Goal: Task Accomplishment & Management: Manage account settings

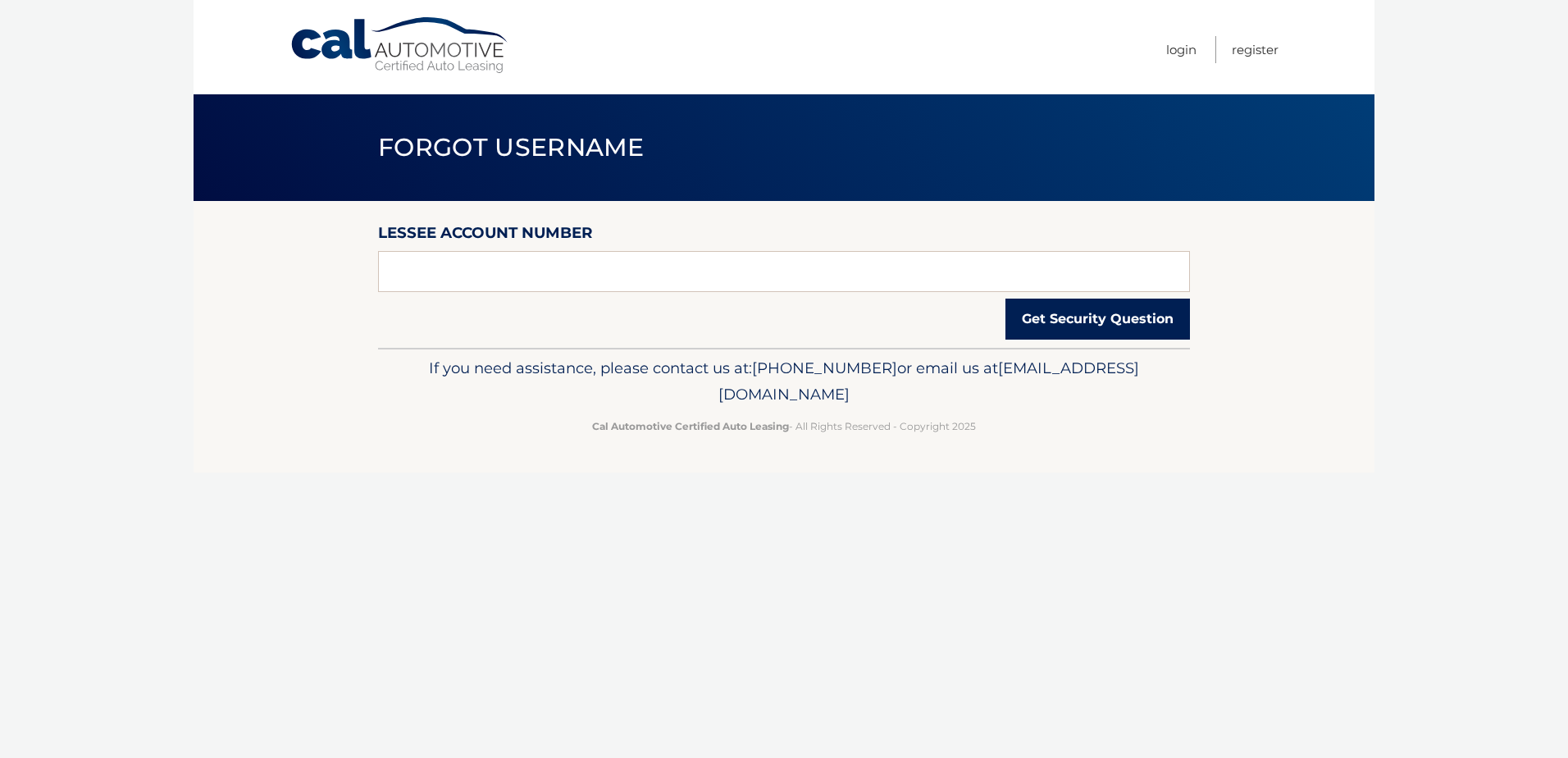
click at [1042, 321] on button "Get Security Question" at bounding box center [1098, 319] width 184 height 41
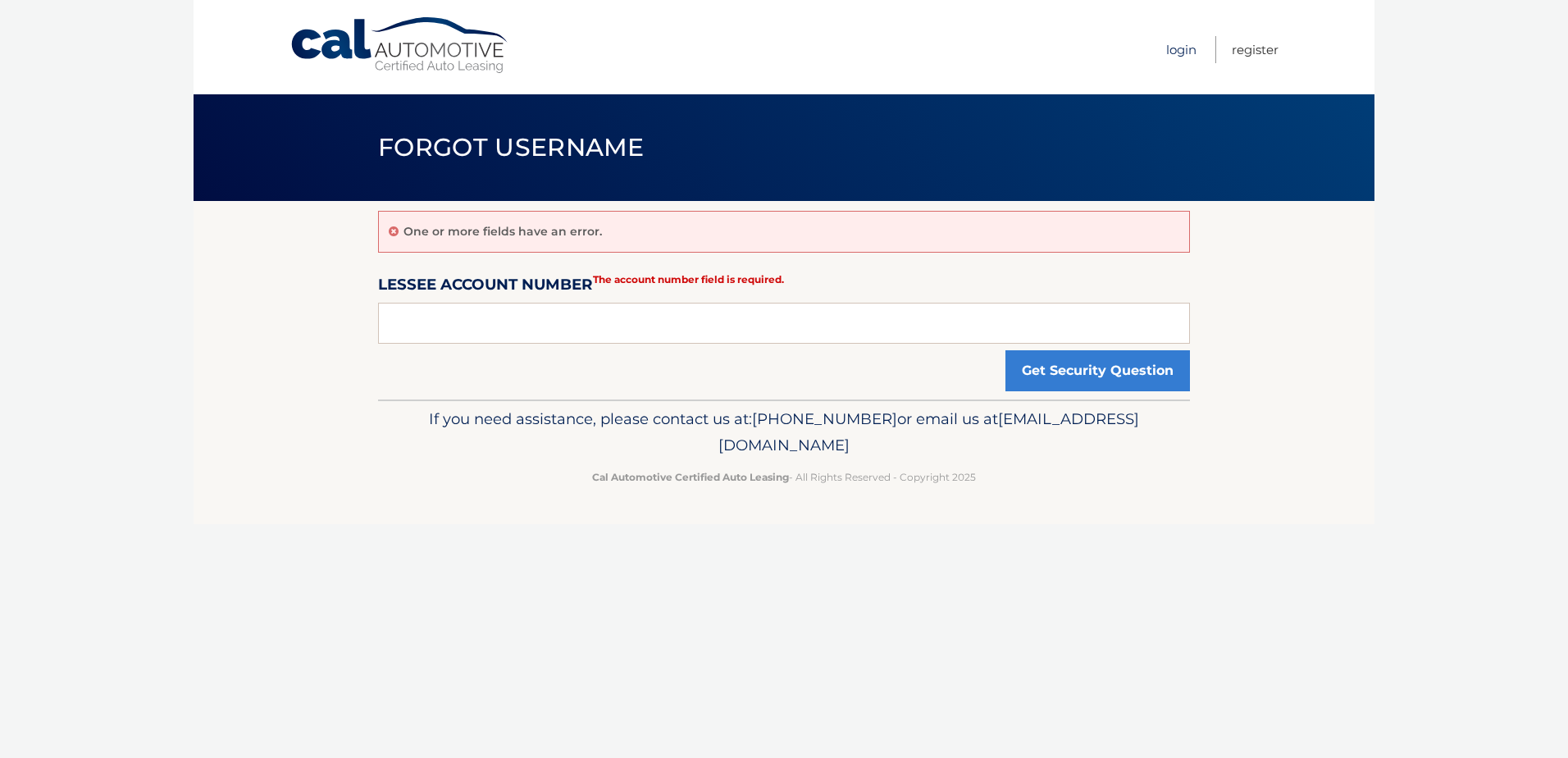
click at [1175, 52] on link "Login" at bounding box center [1182, 50] width 31 height 27
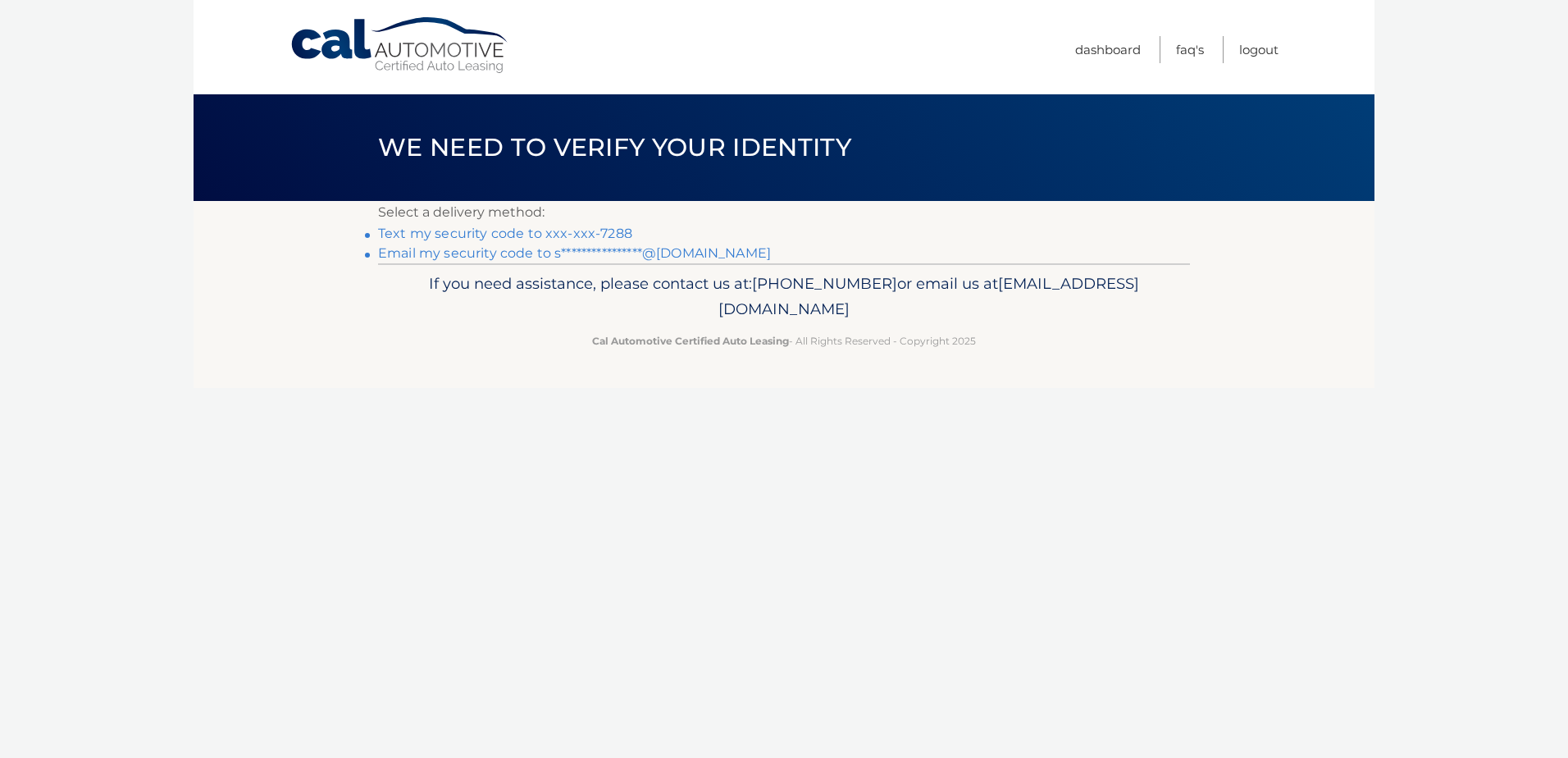
click at [537, 236] on link "Text my security code to xxx-xxx-7288" at bounding box center [505, 233] width 254 height 15
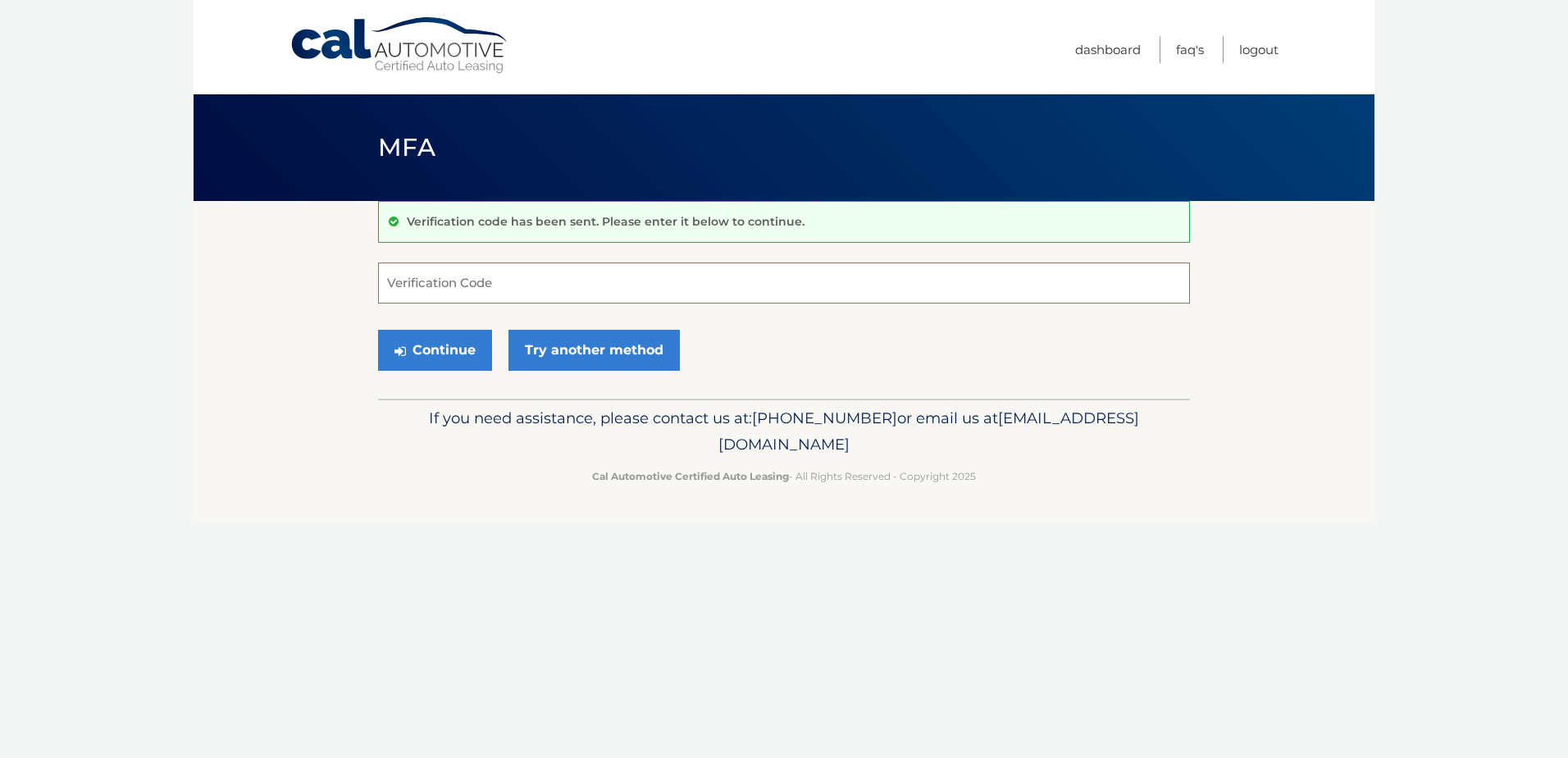
click at [874, 268] on input "Verification Code" at bounding box center [784, 283] width 812 height 41
type input "859845"
click at [426, 358] on button "Continue" at bounding box center [435, 351] width 114 height 41
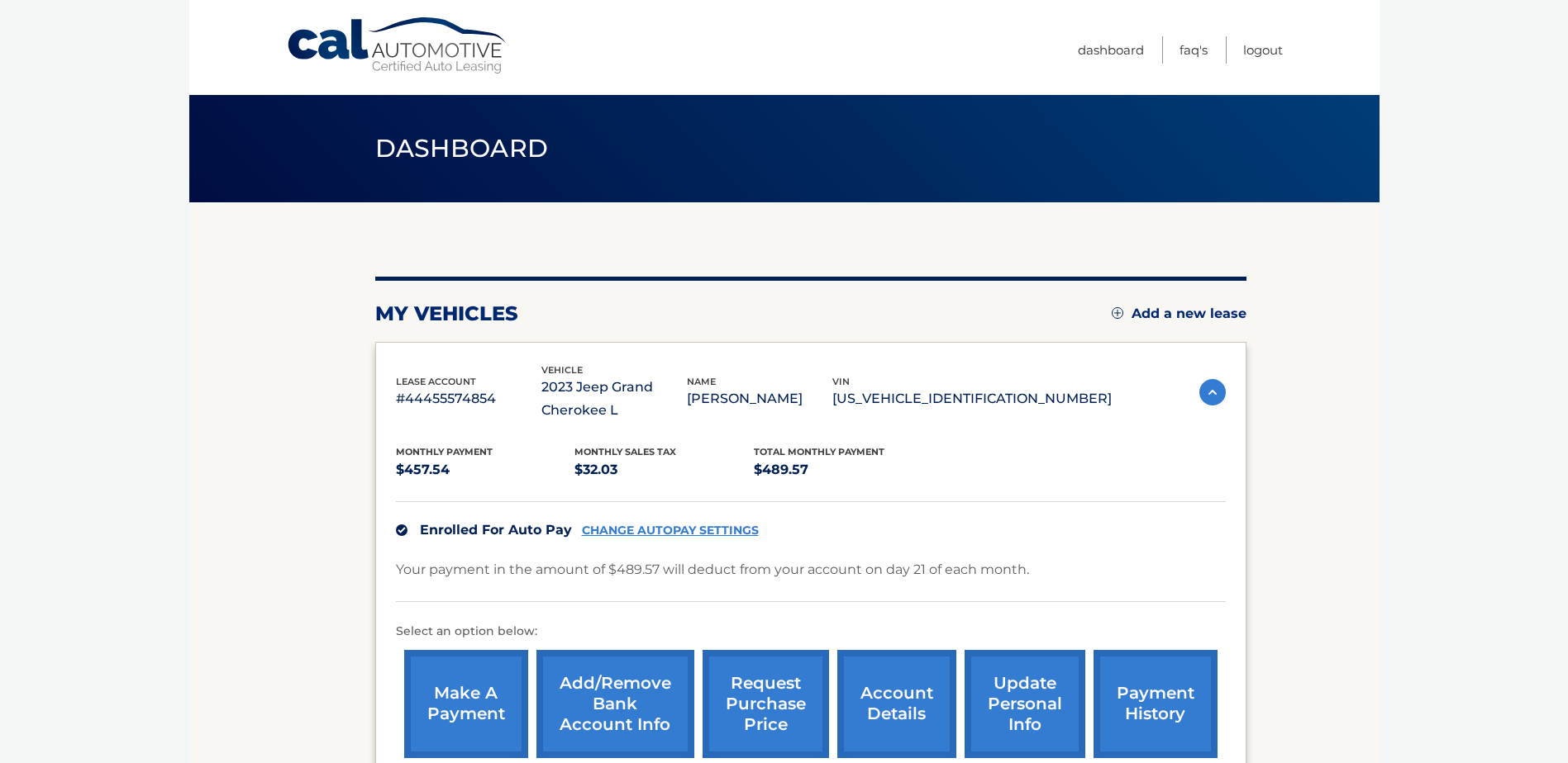
click at [697, 533] on link "CHANGE AUTOPAY SETTINGS" at bounding box center [671, 531] width 177 height 14
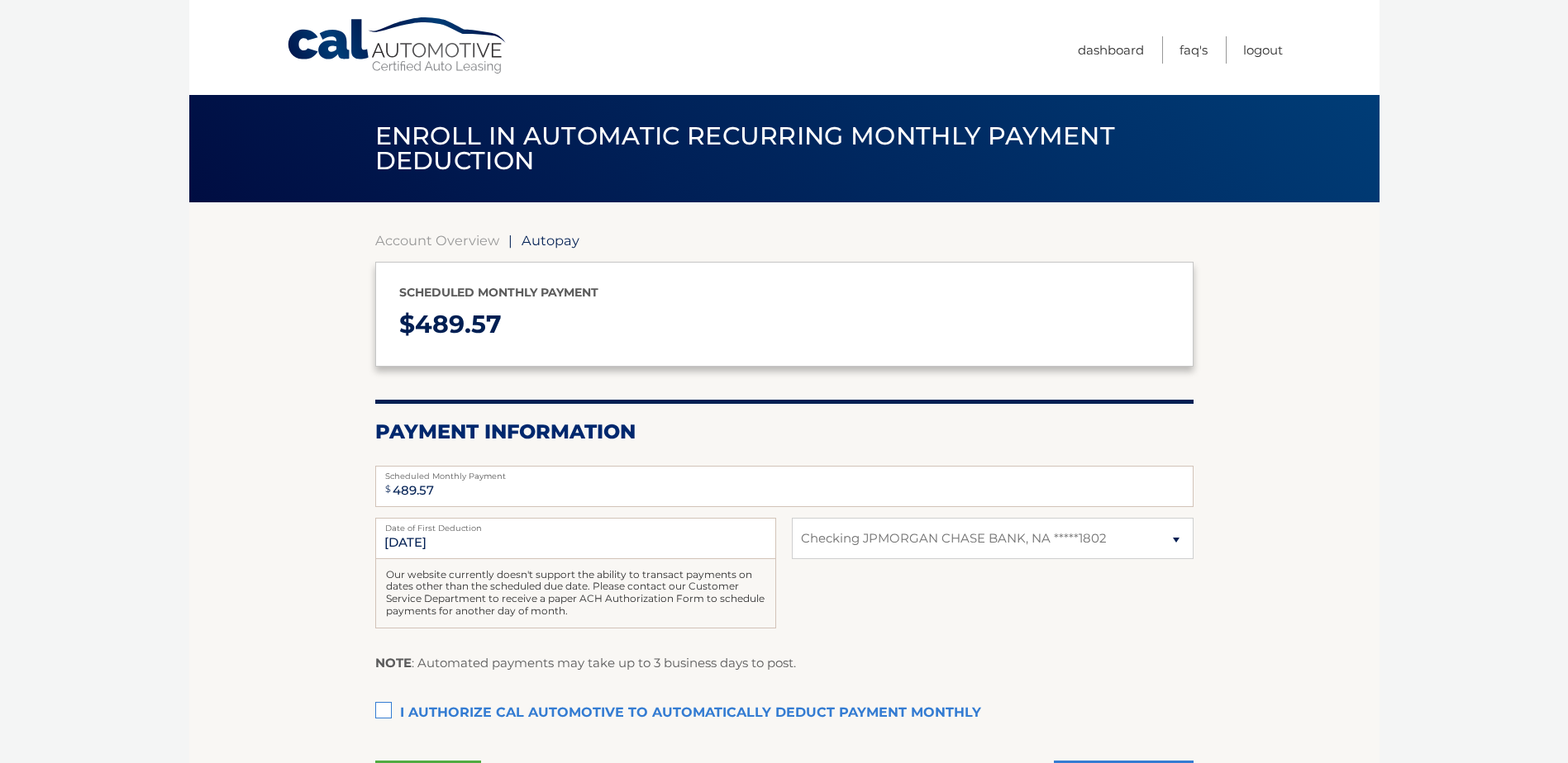
select select "ZWU1NDA4MDgtOGRjYy00MDg0LTk3NWEtYTZjYzQ3ZWUzM2Nj"
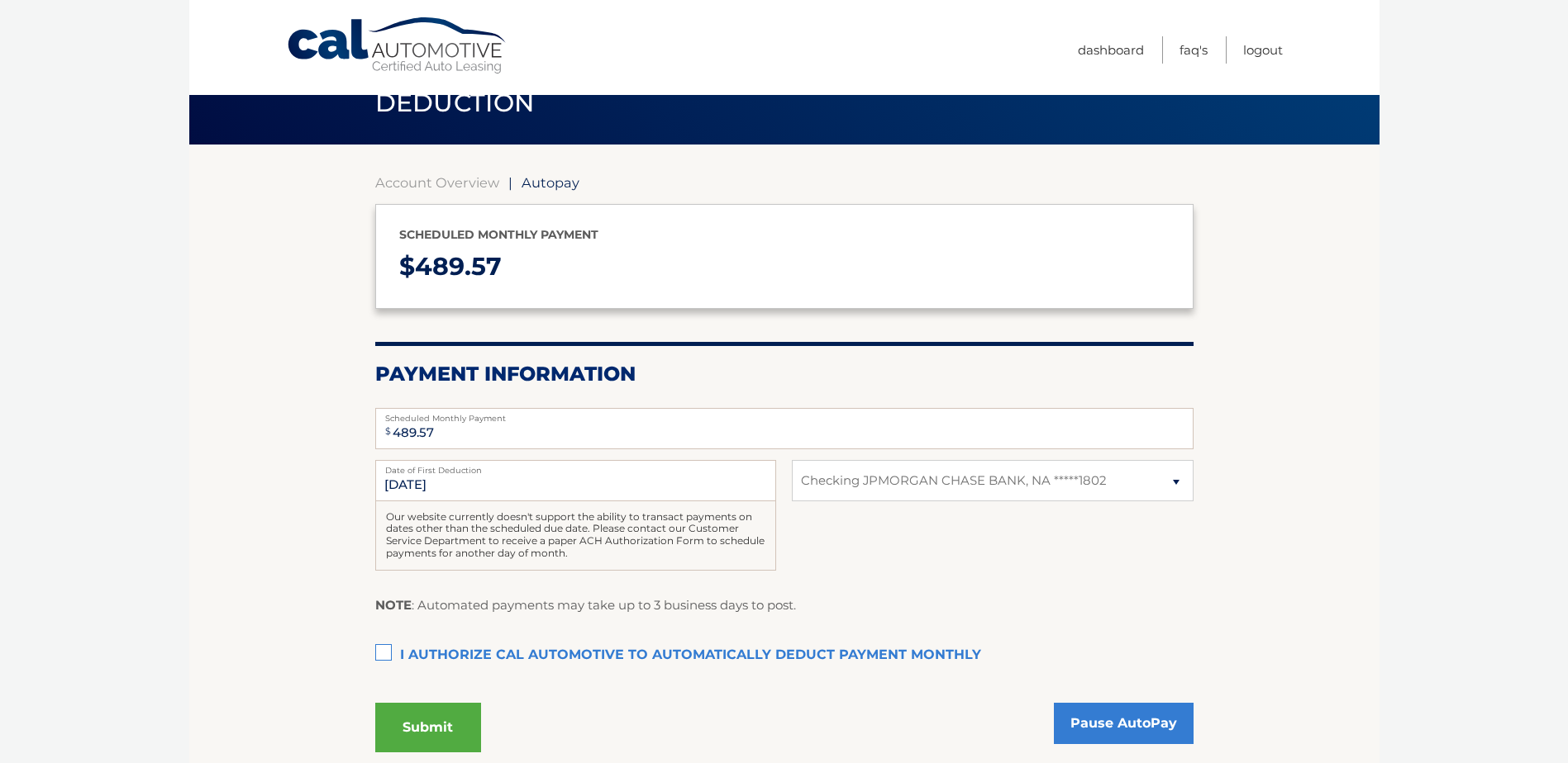
scroll to position [82, 0]
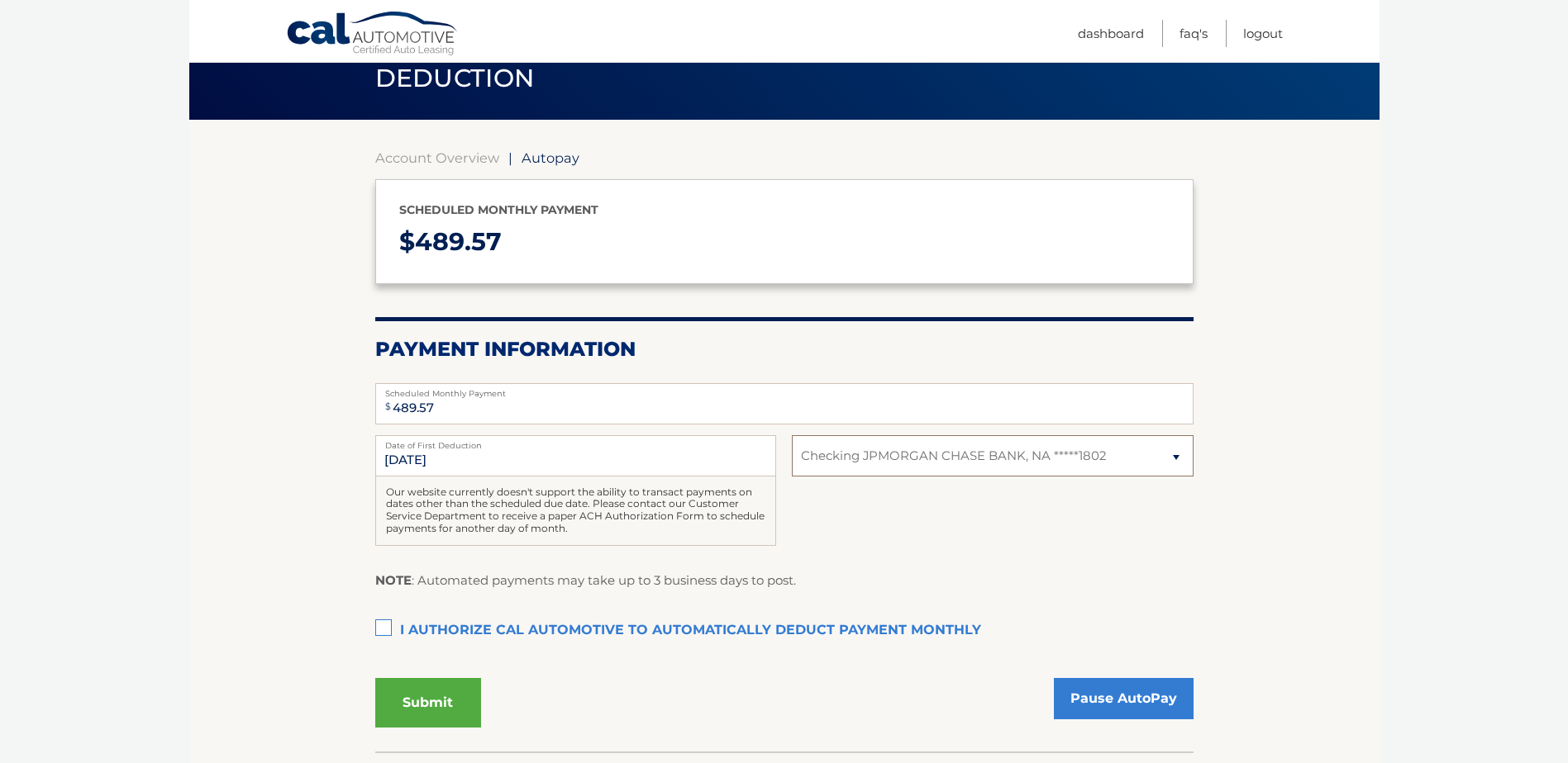
click at [1156, 466] on select "Select Bank Account Checking JPMORGAN CHASE BANK, NA *****1802" at bounding box center [992, 456] width 401 height 41
click at [1293, 494] on section "Account Overview | Autopay Scheduled monthly payment $ 489.57 Payment Informati…" at bounding box center [784, 436] width 1191 height 632
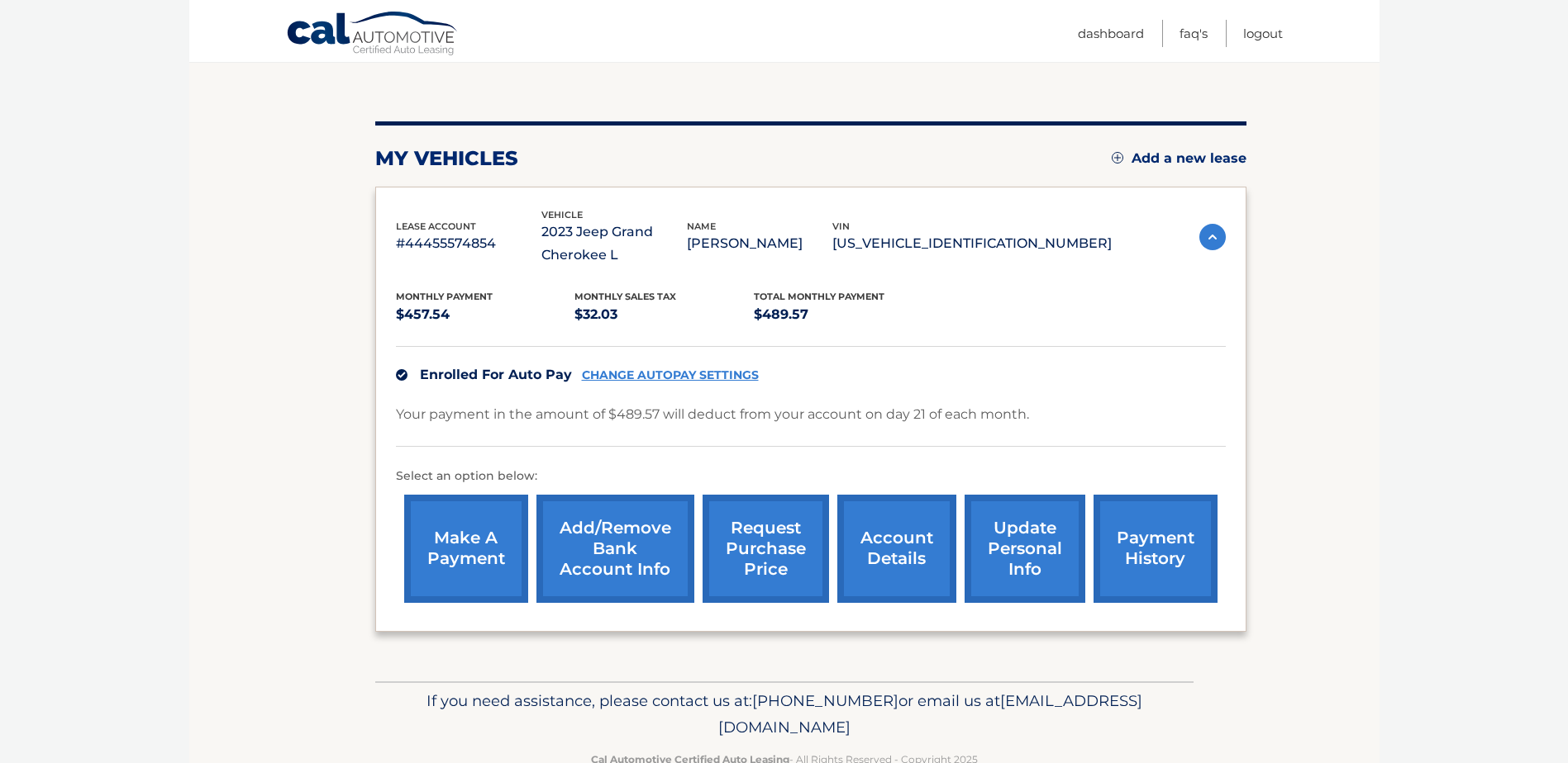
scroll to position [165, 0]
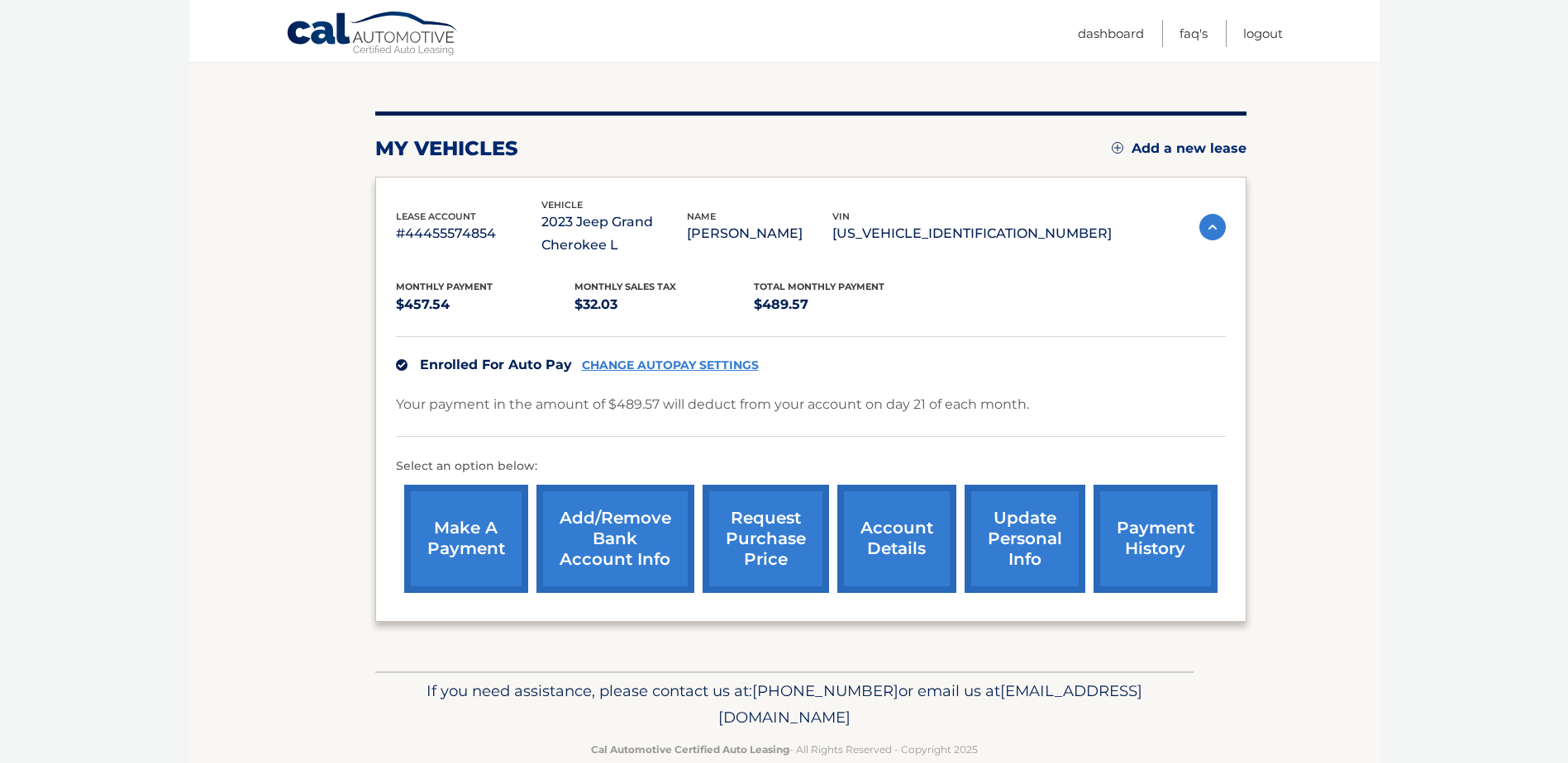
click at [582, 516] on link "Add/Remove bank account info" at bounding box center [616, 539] width 158 height 108
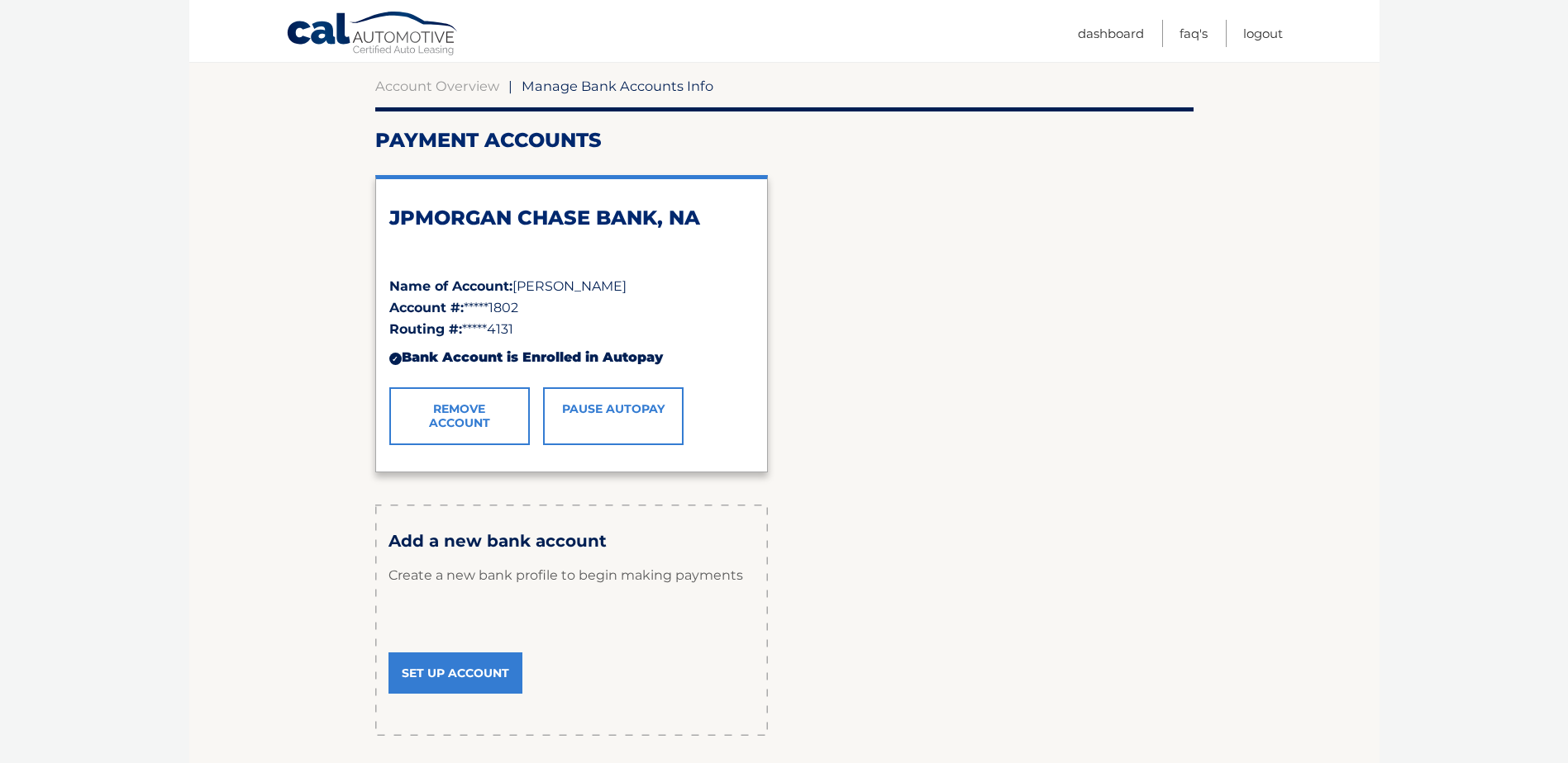
scroll to position [165, 0]
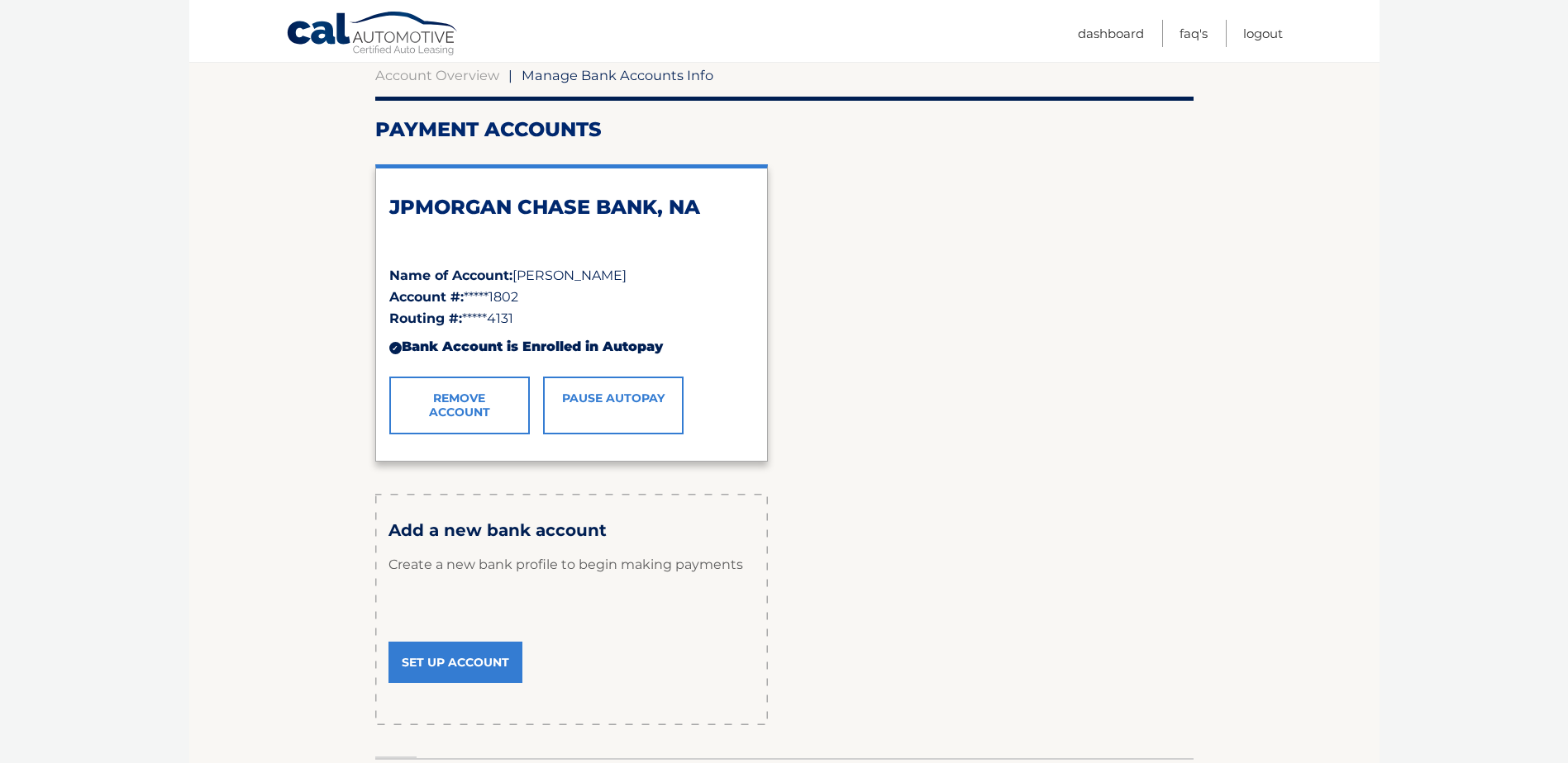
click at [462, 674] on link "Set Up Account" at bounding box center [456, 662] width 134 height 41
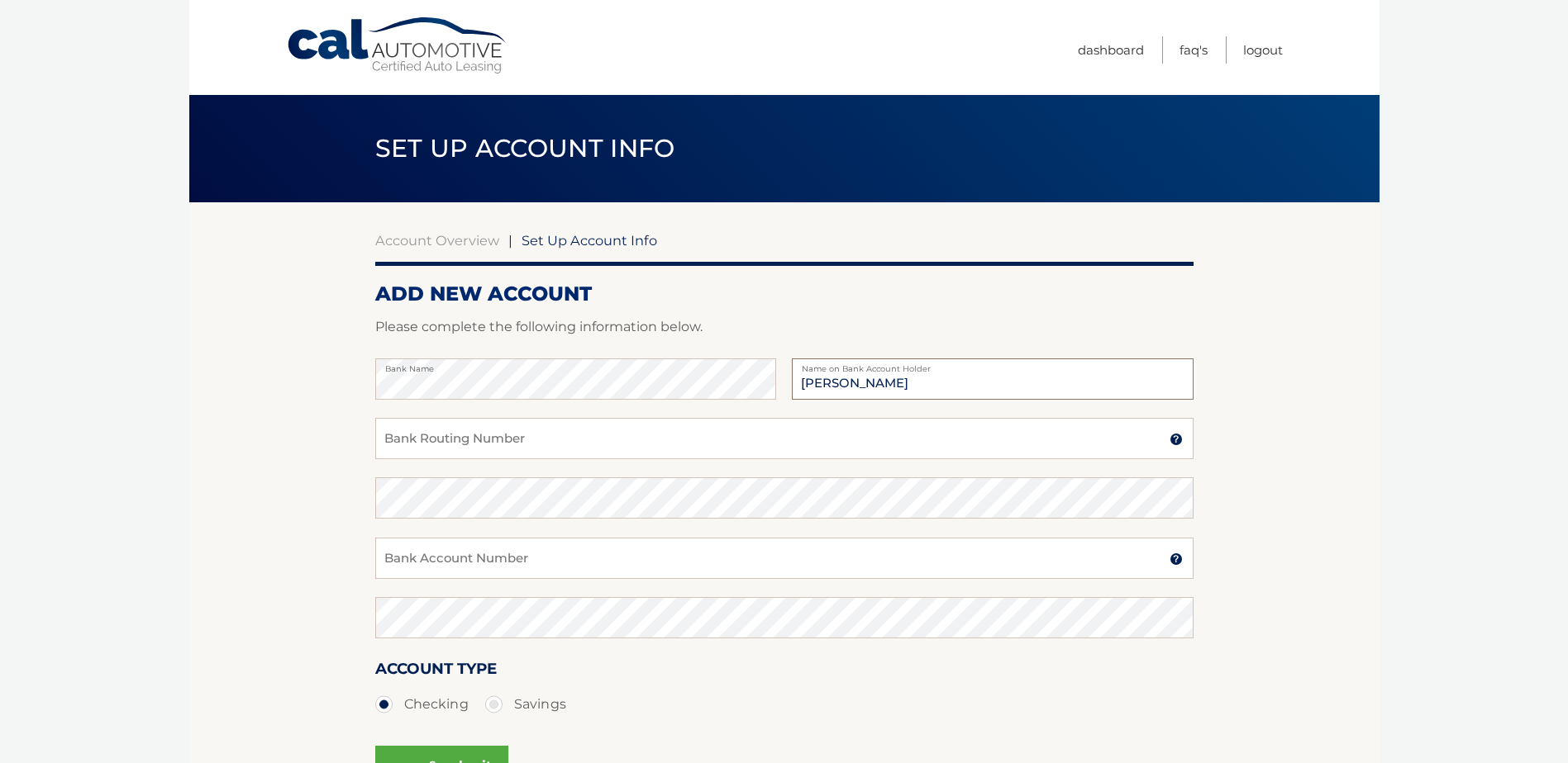
type input "[PERSON_NAME]"
click at [824, 441] on input "Bank Routing Number" at bounding box center [785, 439] width 818 height 41
type input "021000021"
click at [522, 558] on input "Bank Account Number" at bounding box center [785, 559] width 818 height 41
type input "607798936"
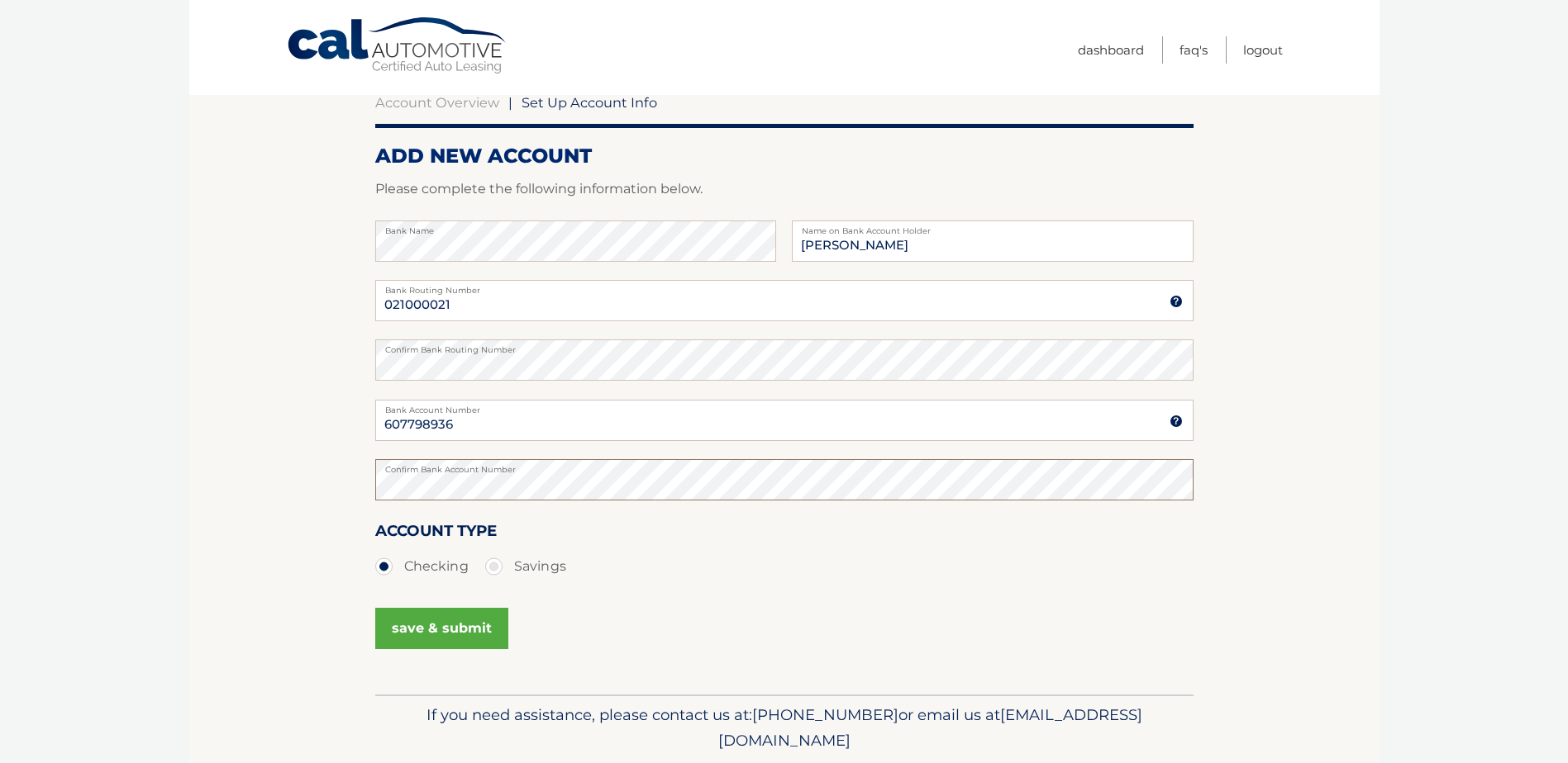
scroll to position [165, 0]
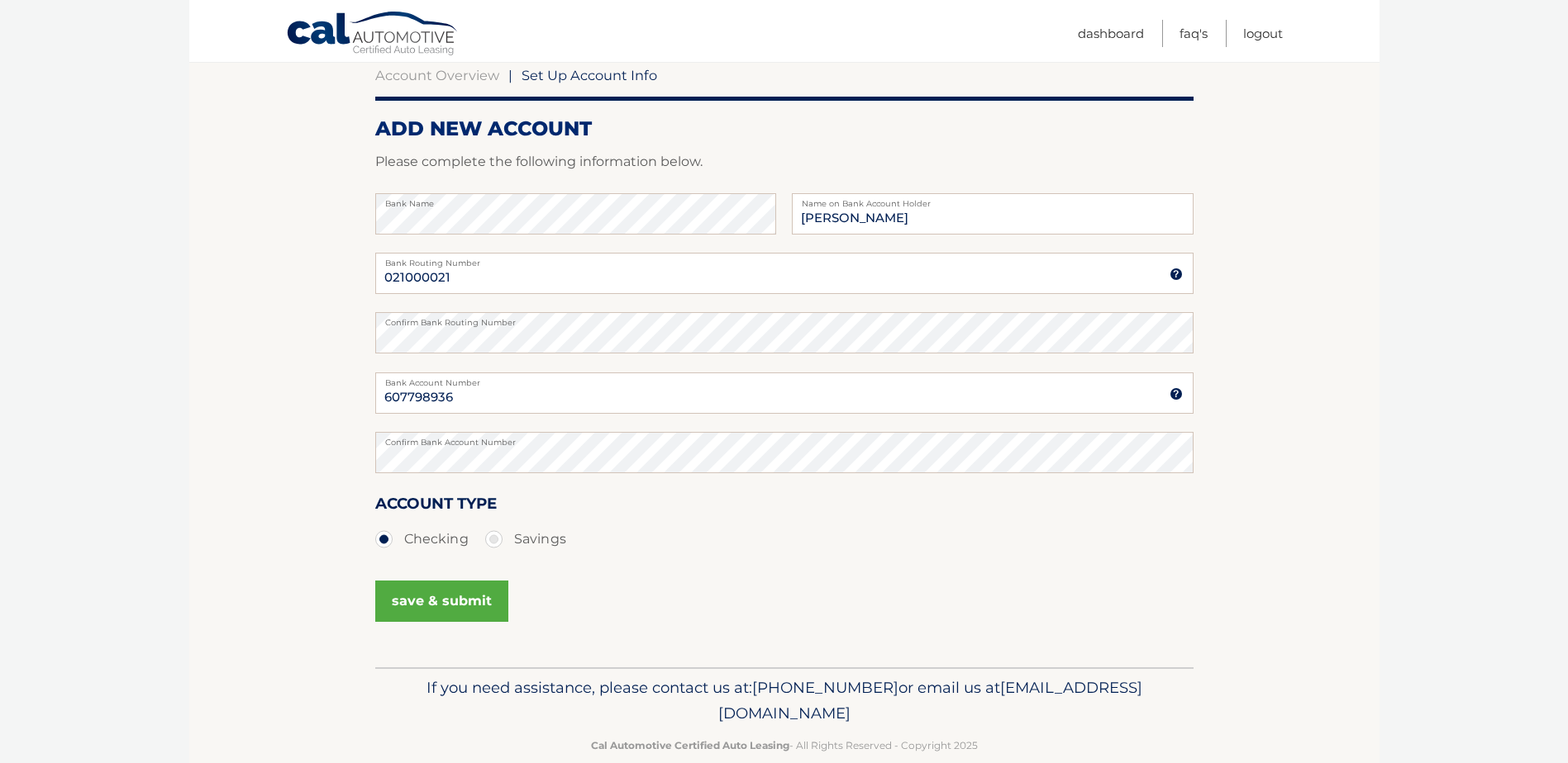
click at [397, 607] on button "save & submit" at bounding box center [442, 601] width 133 height 41
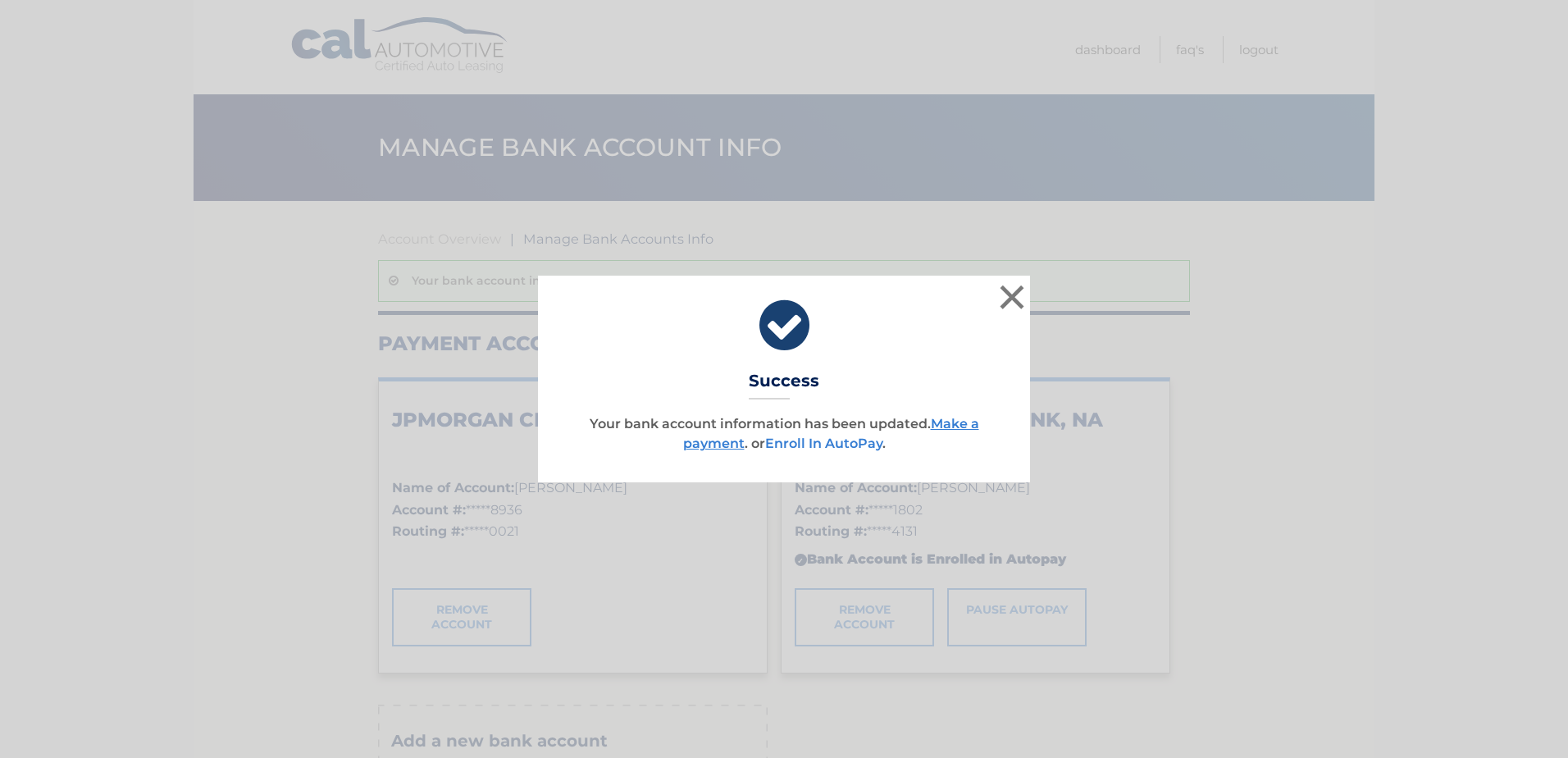
click at [807, 446] on link "Enroll In AutoPay" at bounding box center [823, 444] width 117 height 15
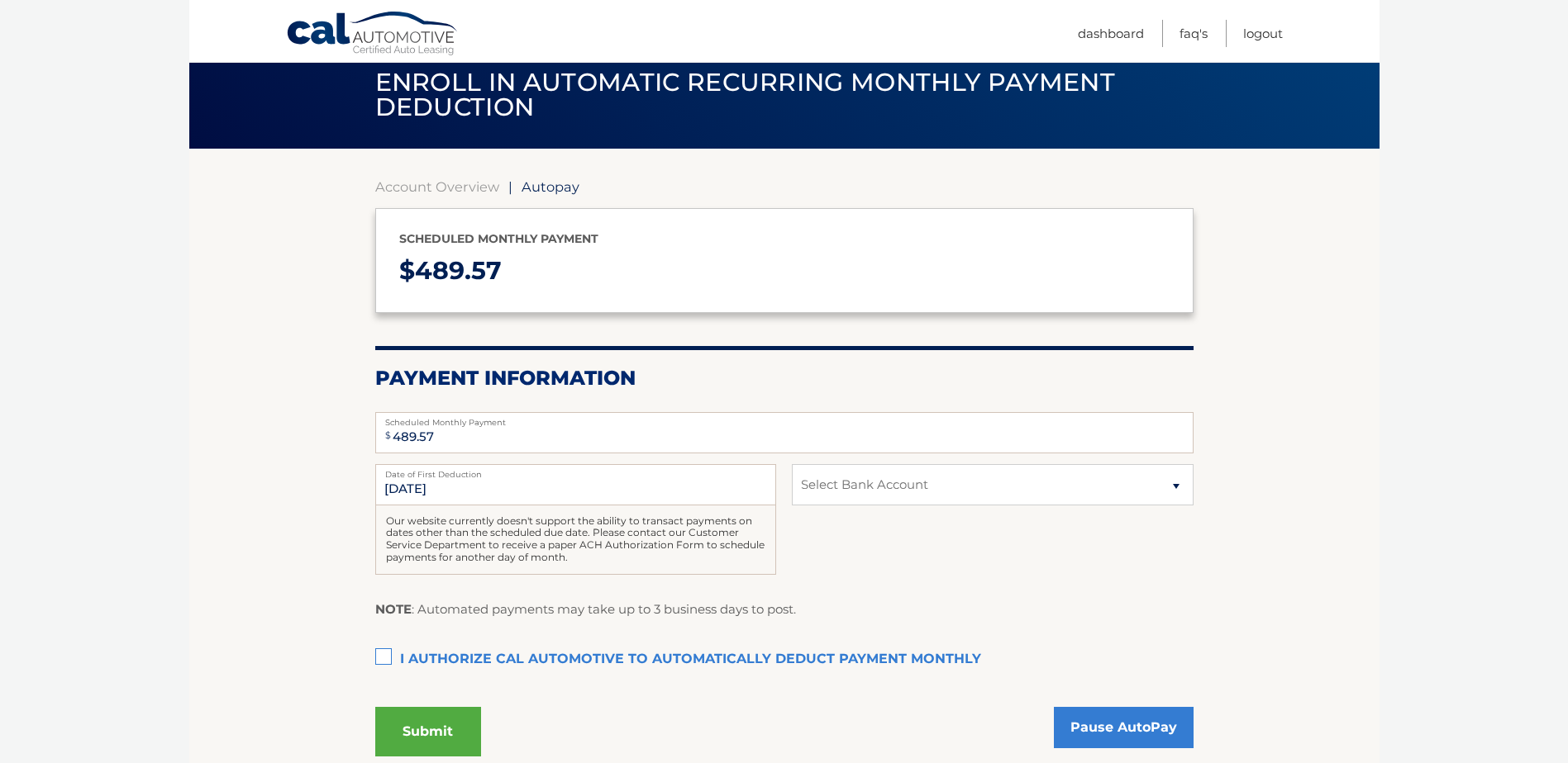
scroll to position [82, 0]
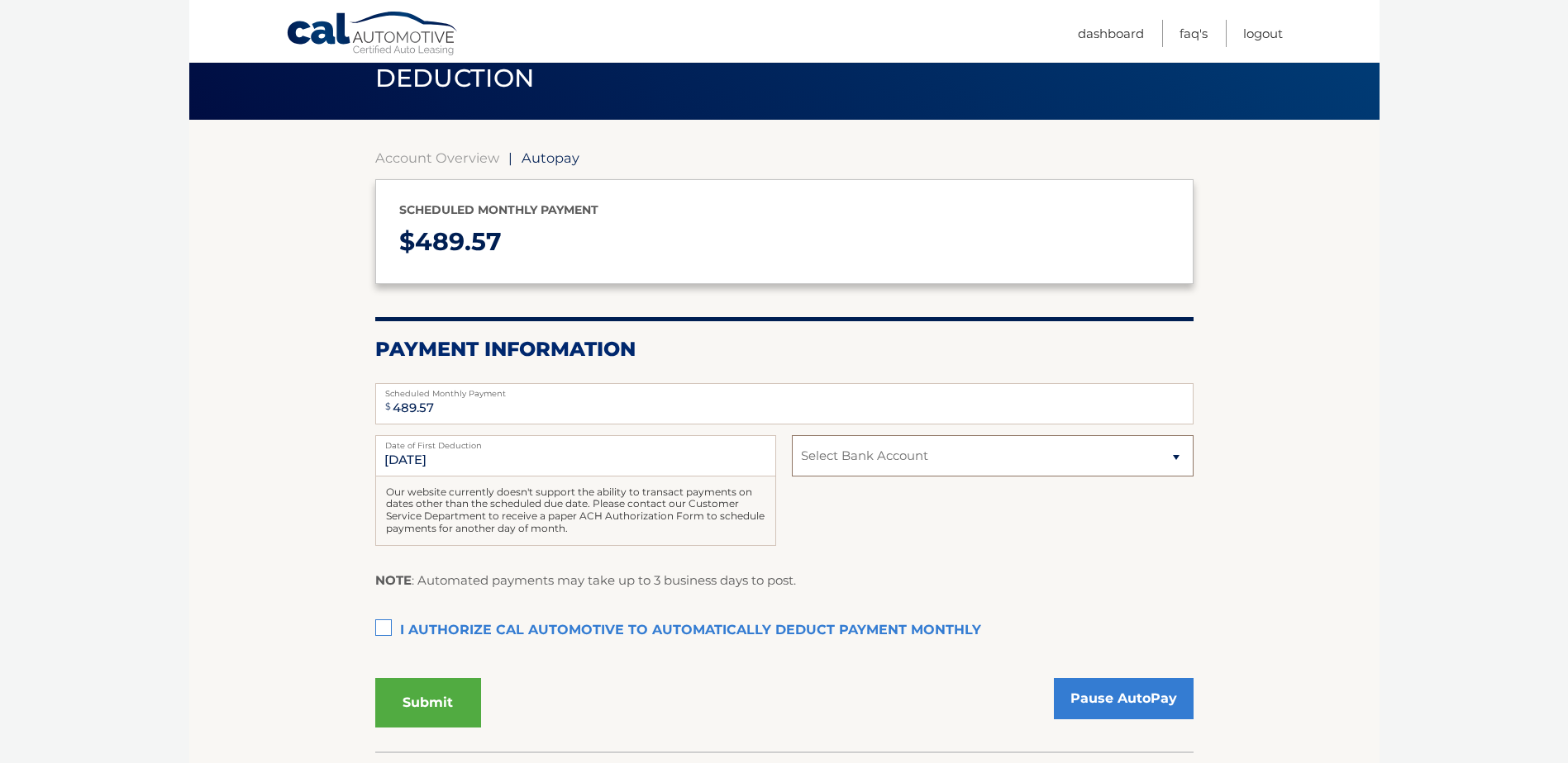
click at [844, 463] on select "Select Bank Account Checking JPMORGAN CHASE BANK, NA *****8936 Checking JPMORGA…" at bounding box center [992, 456] width 401 height 41
select select "NGRiNTQ2MWYtZjE5OC00NTRlLThkNmEtMjNlYjYxNDU2OTA5"
click at [792, 436] on select "Select Bank Account Checking JPMORGAN CHASE BANK, NA *****8936 Checking JPMORGA…" at bounding box center [992, 456] width 401 height 41
click at [384, 629] on label "I authorize cal automotive to automatically deduct payment monthly This checkbo…" at bounding box center [785, 631] width 818 height 33
click at [0, 0] on input "I authorize cal automotive to automatically deduct payment monthly This checkbo…" at bounding box center [0, 0] width 0 height 0
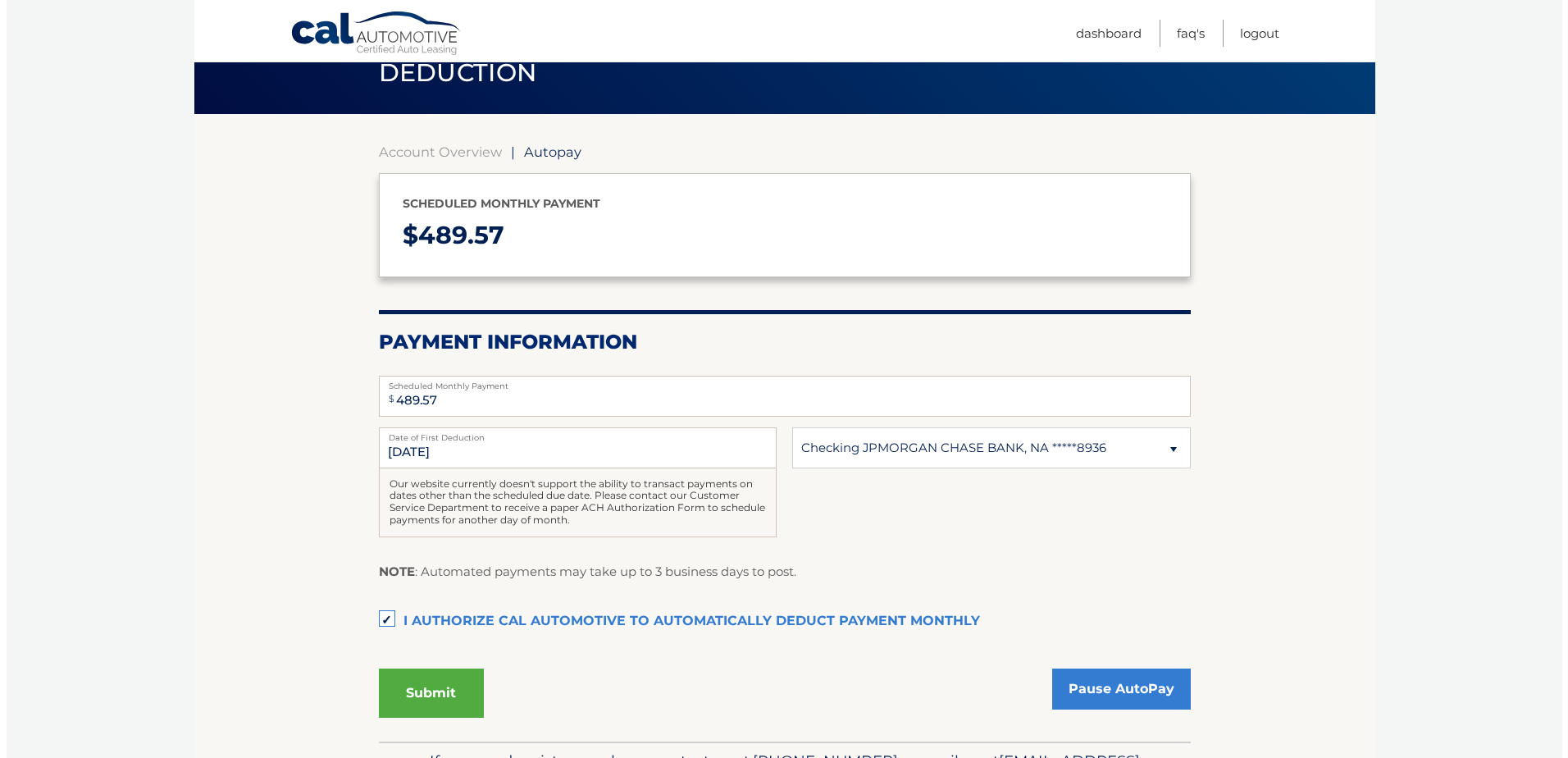
scroll to position [164, 0]
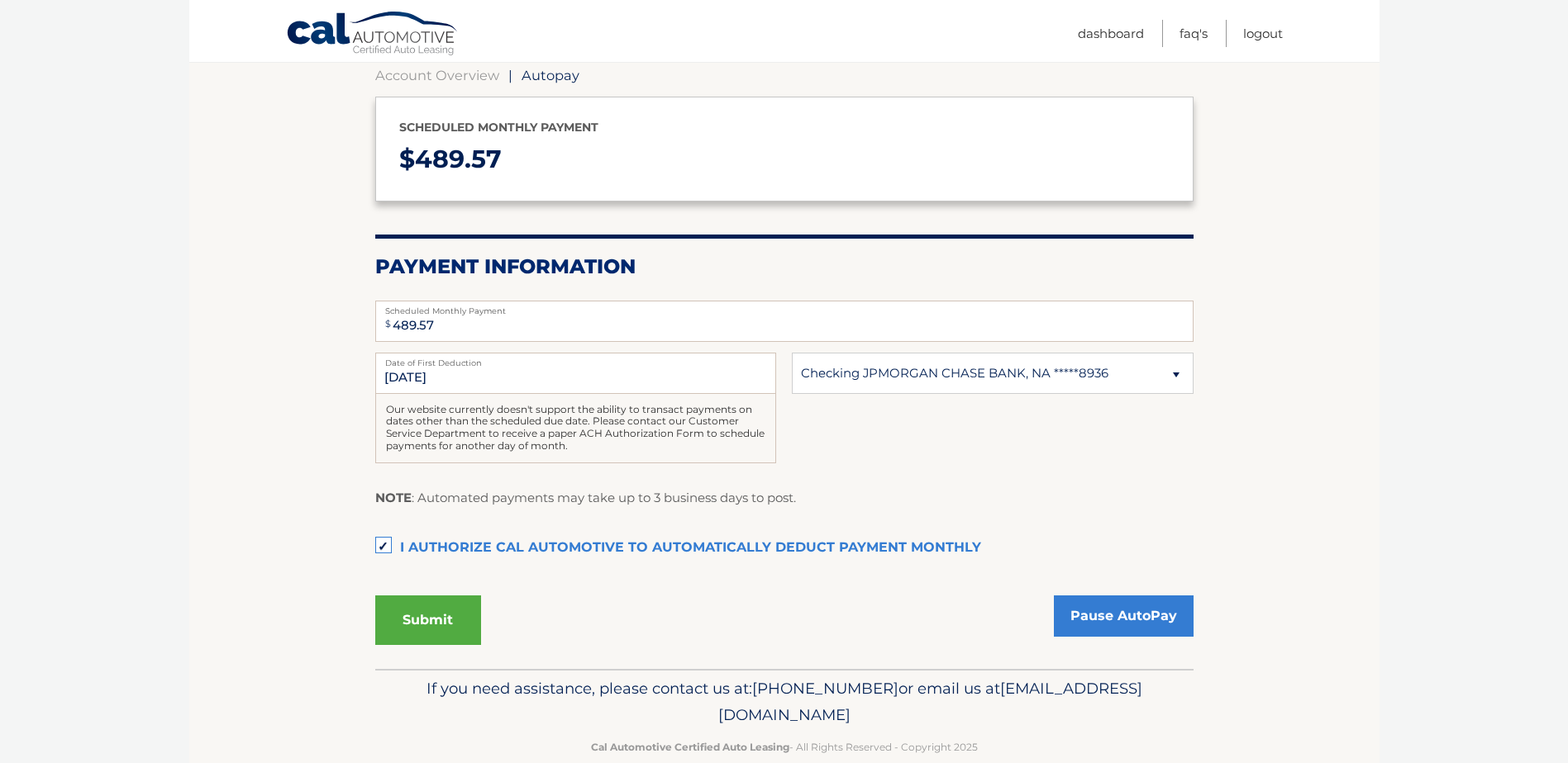
click at [408, 620] on button "Submit" at bounding box center [428, 620] width 106 height 50
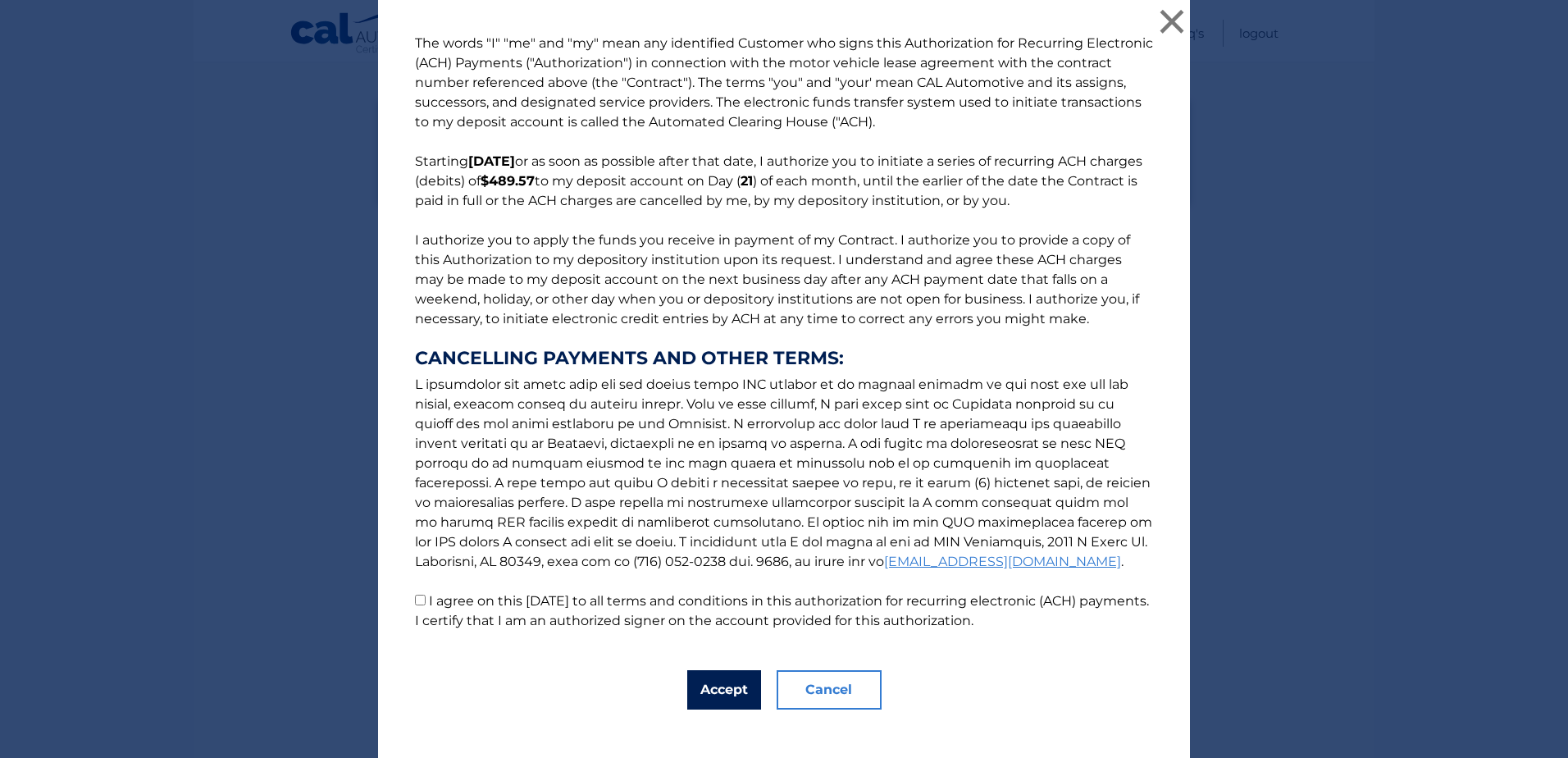
click at [694, 691] on button "Accept" at bounding box center [724, 691] width 74 height 39
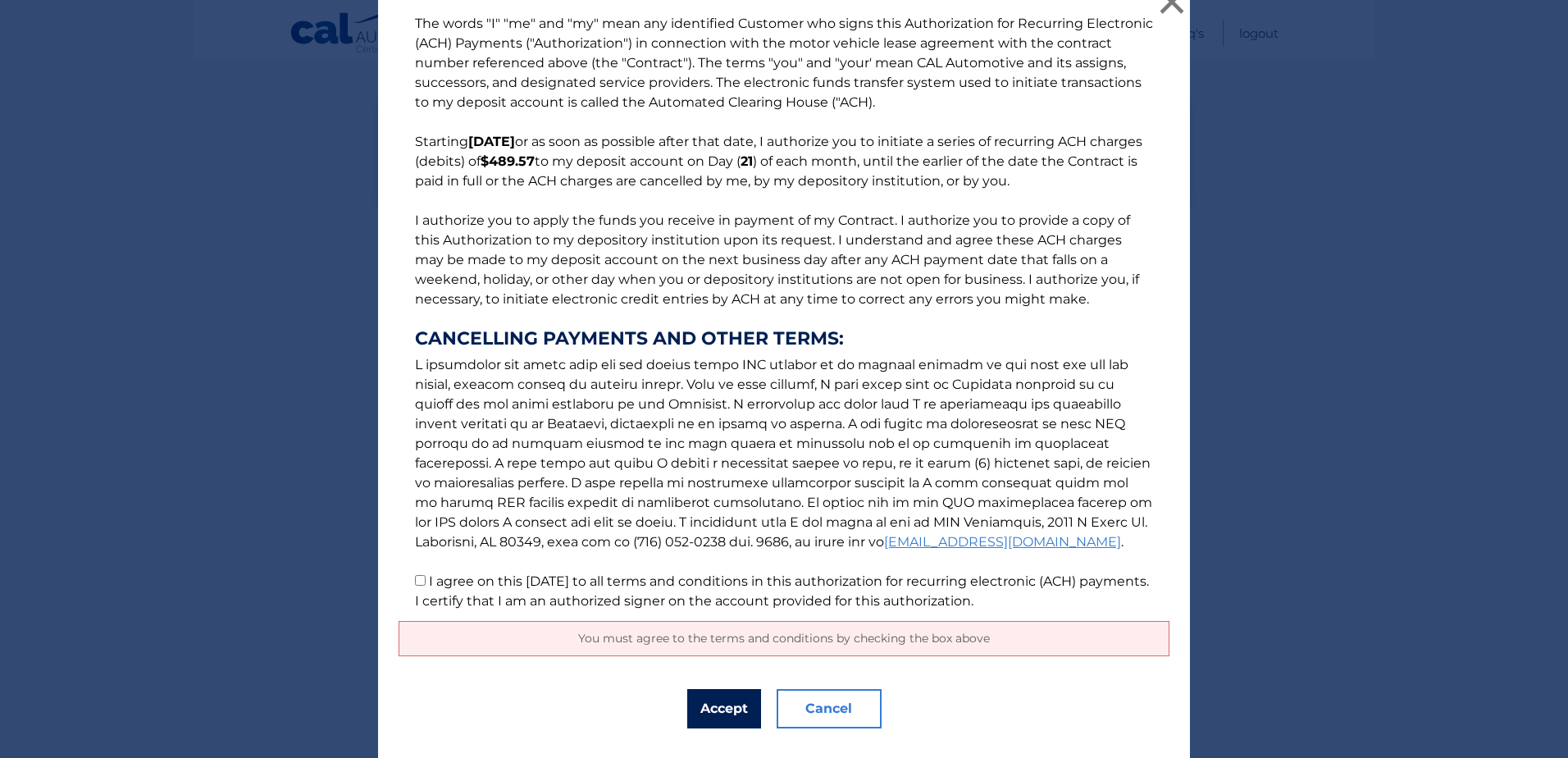
scroll to position [0, 0]
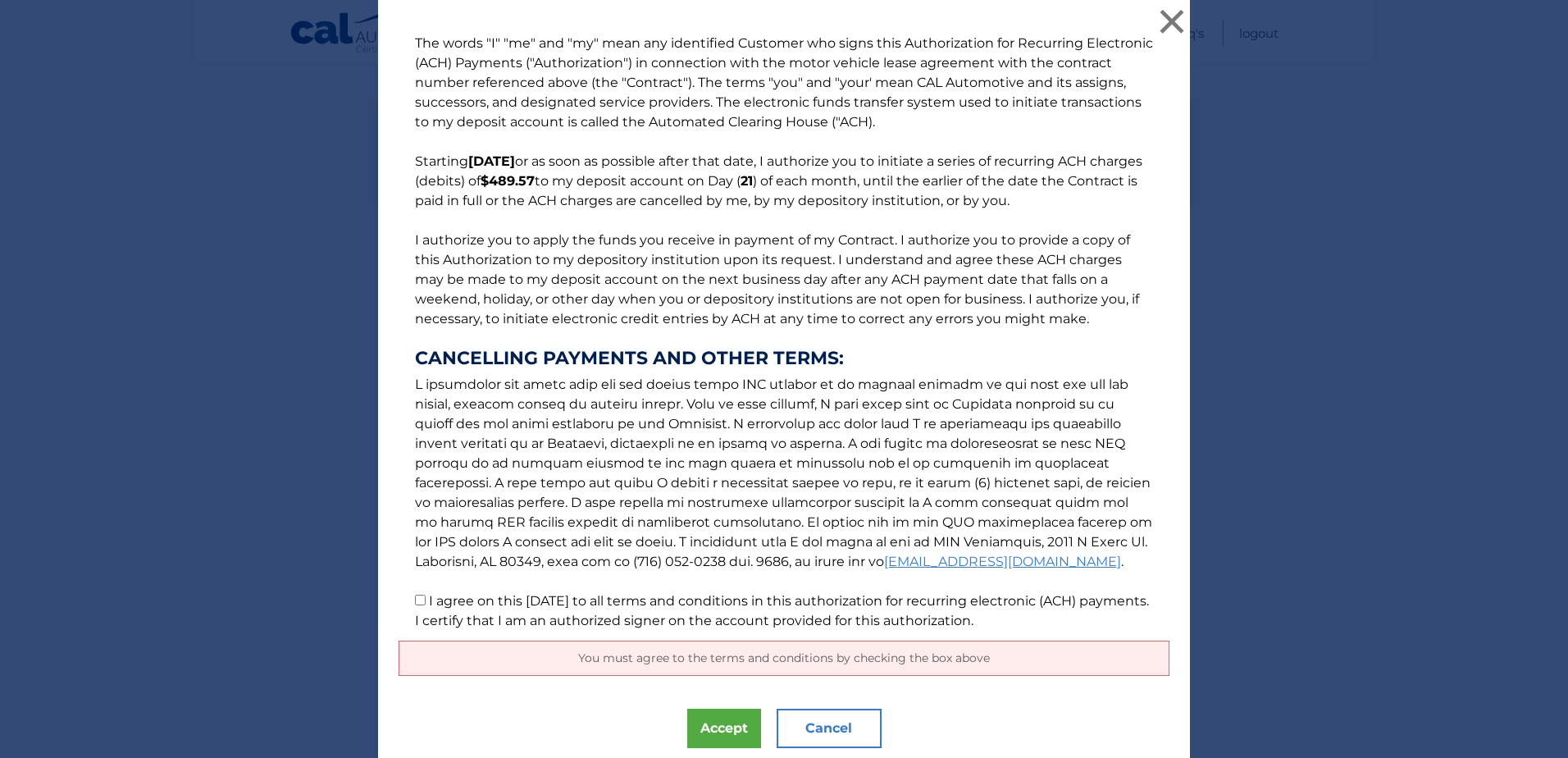
click at [416, 603] on input "I agree on this [DATE] to all terms and conditions in this authorization for re…" at bounding box center [421, 600] width 10 height 10
checkbox input "true"
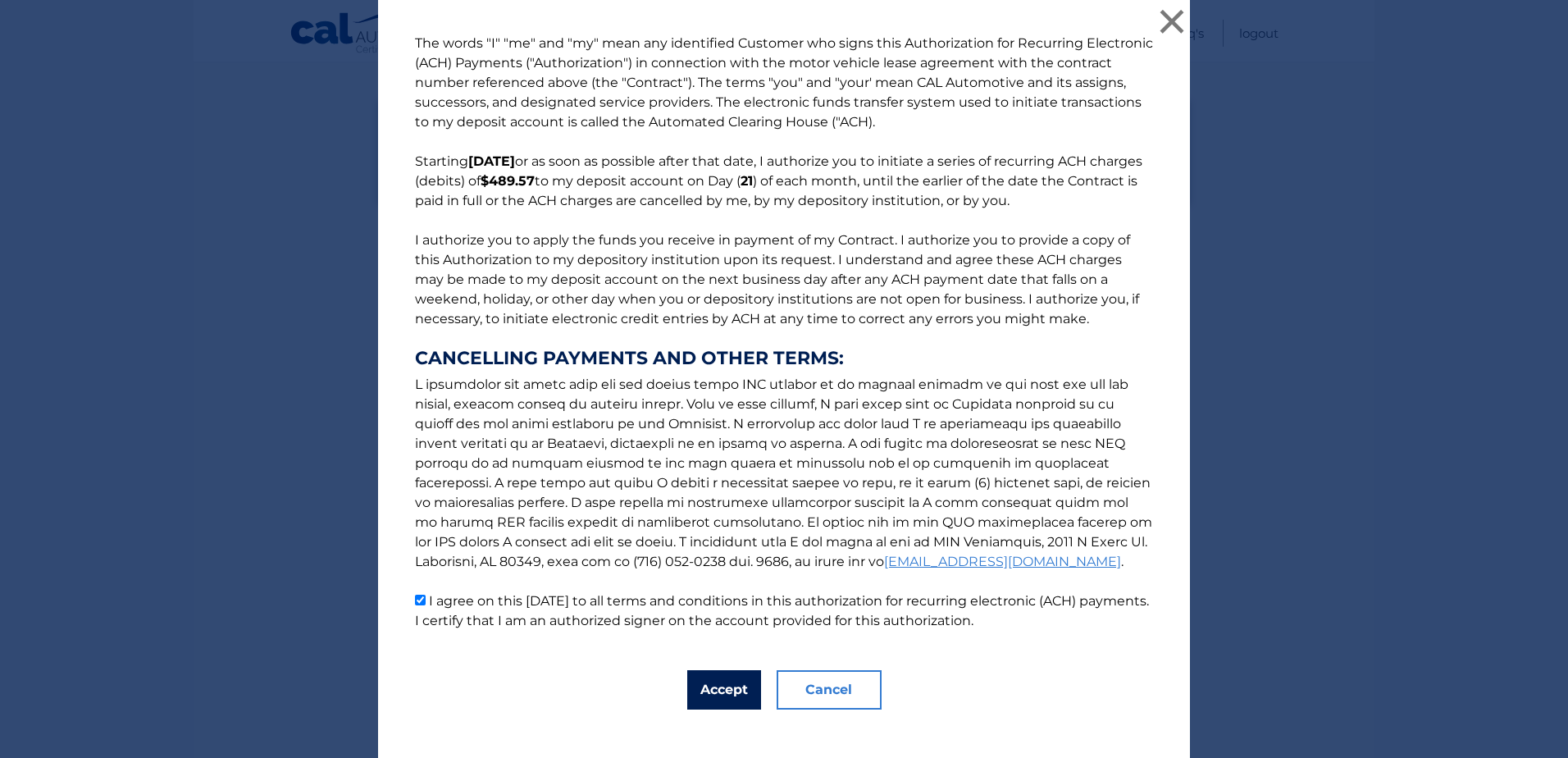
click at [705, 695] on button "Accept" at bounding box center [724, 691] width 74 height 39
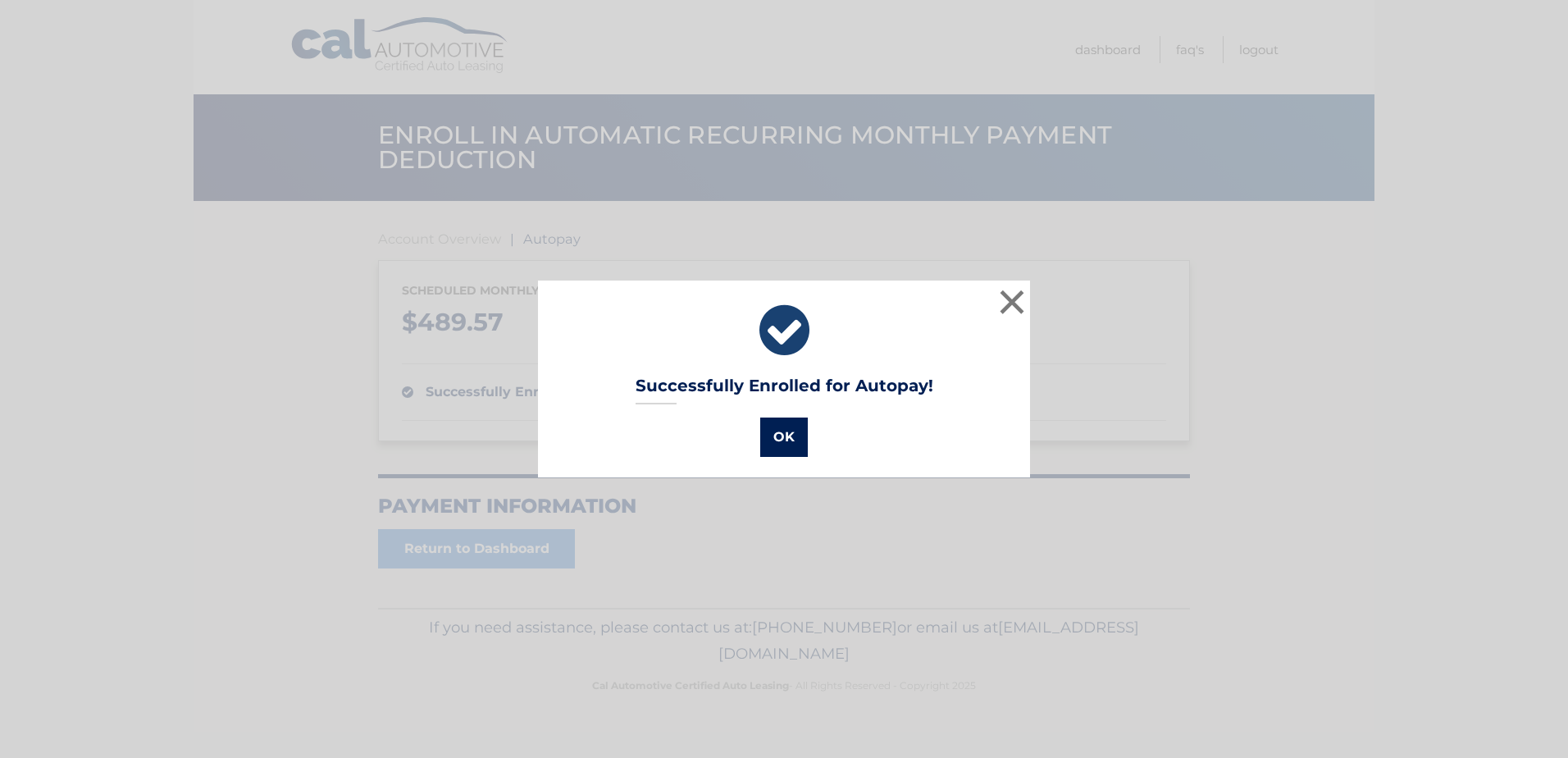
drag, startPoint x: 781, startPoint y: 440, endPoint x: 930, endPoint y: 473, distance: 152.6
click at [781, 440] on button "OK" at bounding box center [784, 437] width 48 height 39
